Goal: Transaction & Acquisition: Book appointment/travel/reservation

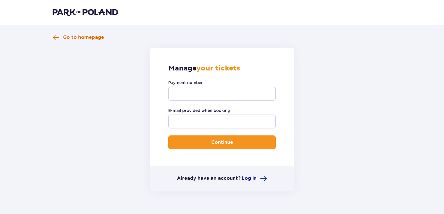
click at [53, 35] on span at bounding box center [56, 37] width 7 height 7
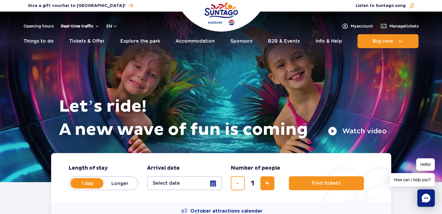
click at [88, 27] on button "Real-time traffic" at bounding box center [80, 26] width 39 height 5
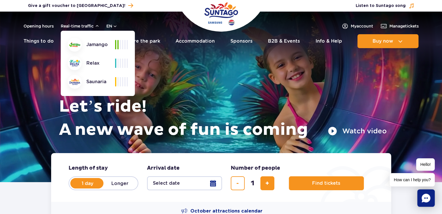
click at [96, 45] on div "Jamango" at bounding box center [91, 45] width 47 height 14
click at [119, 44] on div at bounding box center [121, 44] width 13 height 9
click at [122, 43] on span at bounding box center [122, 44] width 1 height 9
click at [98, 26] on button "Real-time traffic" at bounding box center [80, 26] width 39 height 5
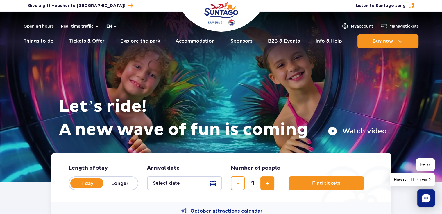
click at [115, 26] on button "en" at bounding box center [111, 26] width 11 height 6
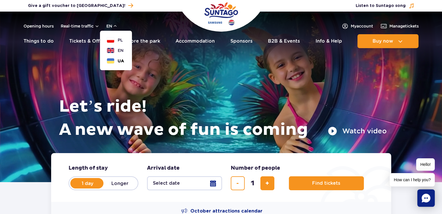
click at [115, 61] on button "UA" at bounding box center [115, 61] width 17 height 6
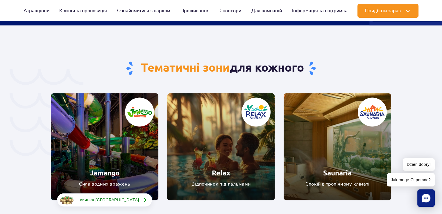
scroll to position [1220, 0]
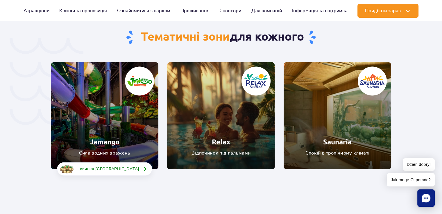
click at [119, 94] on link "Jamango" at bounding box center [105, 115] width 108 height 107
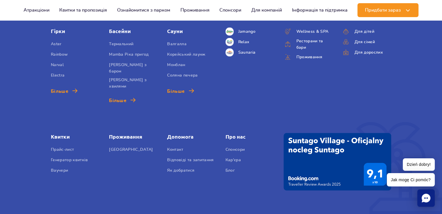
scroll to position [1482, 0]
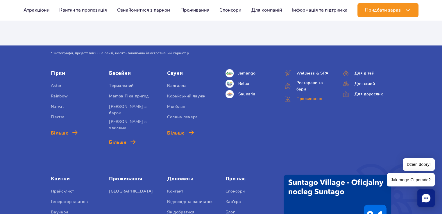
click at [309, 95] on link "Проживання" at bounding box center [308, 99] width 49 height 8
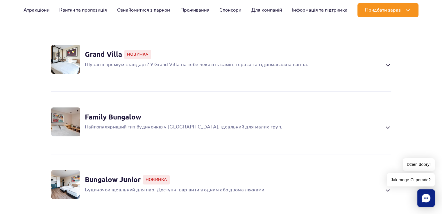
scroll to position [436, 0]
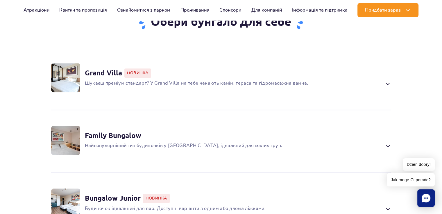
click at [388, 87] on span at bounding box center [387, 83] width 7 height 7
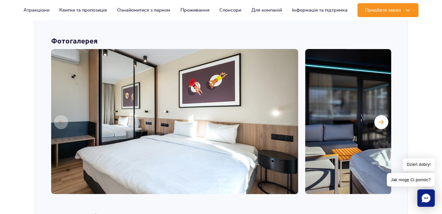
scroll to position [579, 0]
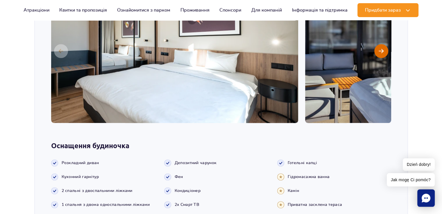
click at [381, 54] on span "Наступний слайд" at bounding box center [381, 51] width 5 height 5
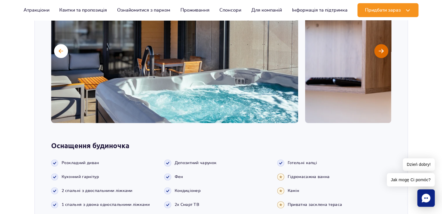
click at [381, 54] on span "Наступний слайд" at bounding box center [381, 51] width 5 height 5
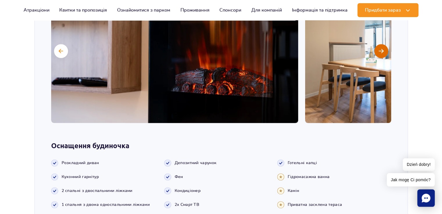
click at [381, 54] on span "Наступний слайд" at bounding box center [381, 51] width 5 height 5
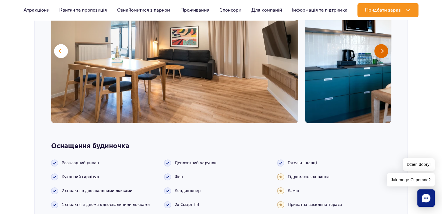
click at [381, 54] on span "Наступний слайд" at bounding box center [381, 51] width 5 height 5
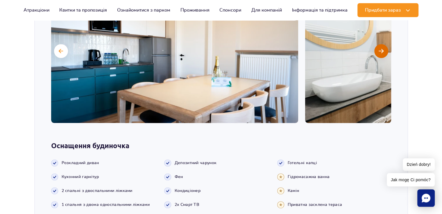
click at [381, 54] on span "Наступний слайд" at bounding box center [381, 51] width 5 height 5
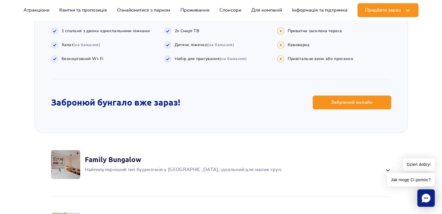
scroll to position [753, 0]
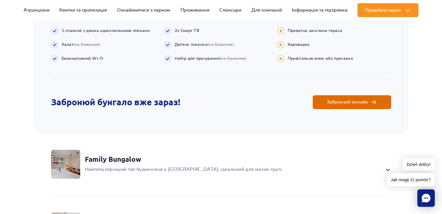
click at [345, 109] on link "Забронюй онлайн" at bounding box center [352, 102] width 78 height 14
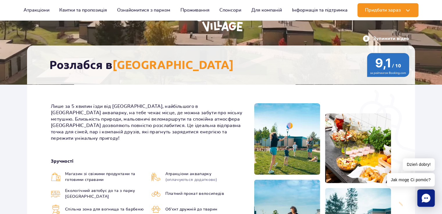
scroll to position [145, 0]
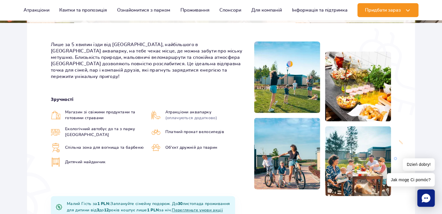
click at [58, 111] on img at bounding box center [56, 115] width 10 height 9
click at [92, 110] on span "Магазин зі свіжими продуктами та готовими стравами" at bounding box center [105, 116] width 80 height 12
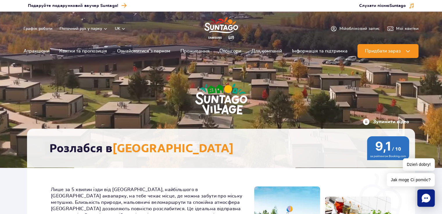
scroll to position [0, 0]
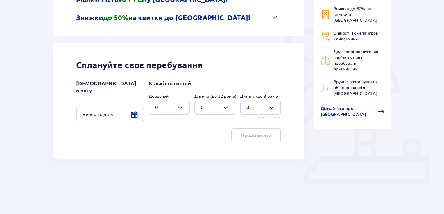
scroll to position [116, 0]
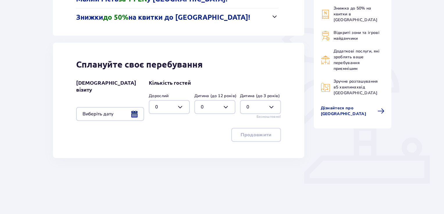
click at [135, 107] on div at bounding box center [110, 114] width 68 height 14
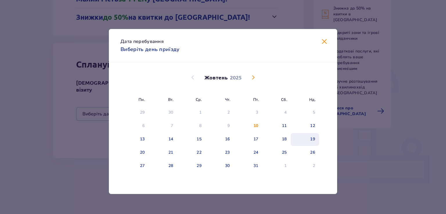
click at [313, 139] on div "19" at bounding box center [312, 140] width 5 height 6
click at [142, 151] on div "20" at bounding box center [142, 153] width 5 height 6
type input "19.10.25 - 20.10.25"
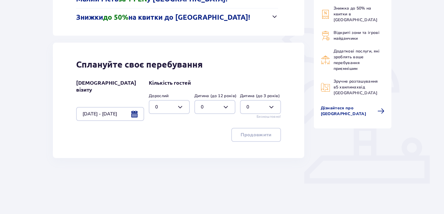
click at [179, 105] on div at bounding box center [169, 107] width 41 height 14
click at [158, 148] on div "2" at bounding box center [169, 149] width 28 height 6
type input "2"
click at [269, 106] on div at bounding box center [260, 107] width 41 height 14
click at [246, 147] on p "2" at bounding box center [247, 149] width 3 height 6
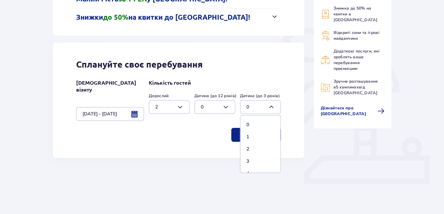
type input "2"
click at [265, 135] on p "Продовжити" at bounding box center [256, 135] width 31 height 6
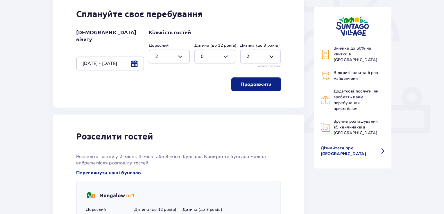
scroll to position [143, 0]
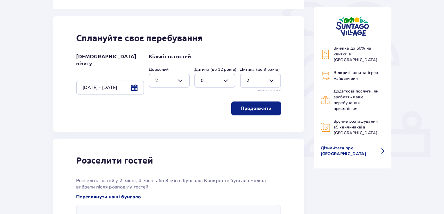
click at [259, 108] on p "Продовжити" at bounding box center [256, 108] width 31 height 6
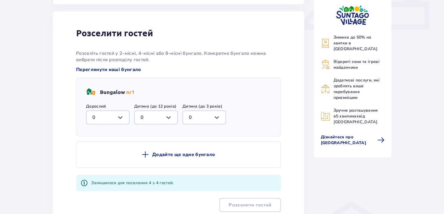
scroll to position [273, 0]
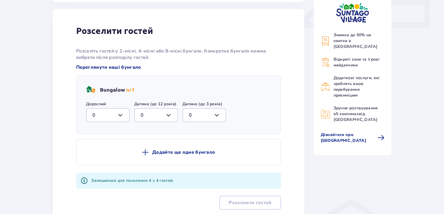
click at [120, 113] on div at bounding box center [108, 115] width 44 height 14
click at [96, 154] on div "2" at bounding box center [107, 157] width 31 height 6
type input "2"
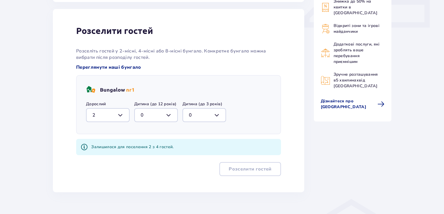
click at [216, 113] on div at bounding box center [204, 115] width 44 height 14
click at [199, 156] on div "2" at bounding box center [204, 157] width 31 height 6
type input "2"
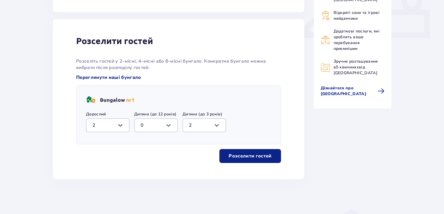
scroll to position [260, 0]
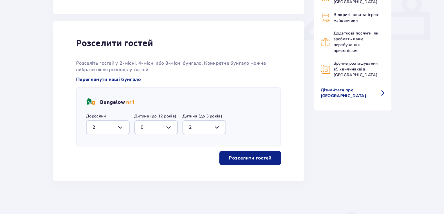
click at [252, 157] on p "Розселити гостей" at bounding box center [250, 158] width 43 height 6
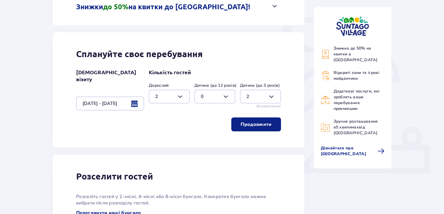
scroll to position [0, 0]
